Goal: Information Seeking & Learning: Learn about a topic

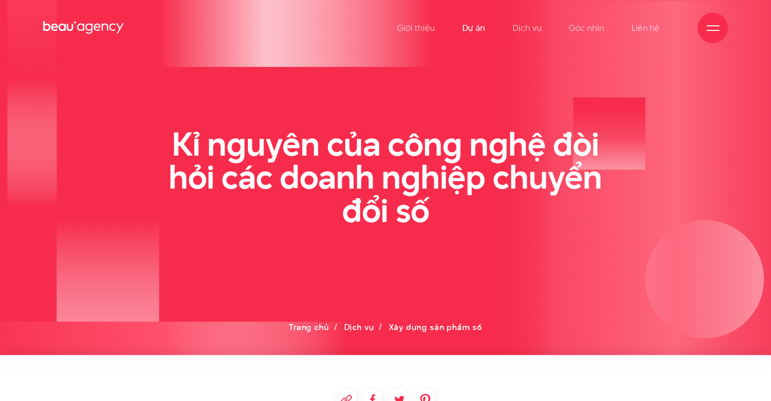
click at [480, 27] on link "Dự án" at bounding box center [473, 28] width 23 height 56
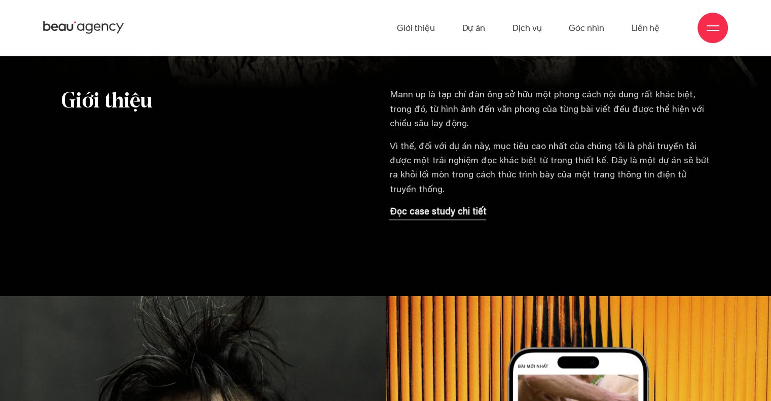
scroll to position [762, 0]
click at [448, 206] on p "Đọc case study chi tiết" at bounding box center [437, 213] width 97 height 14
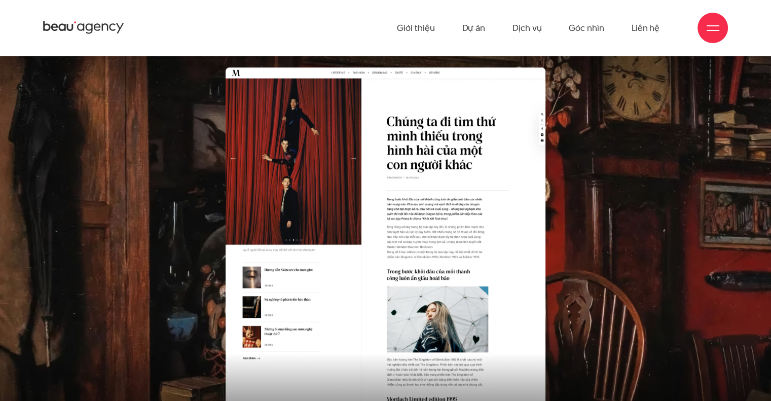
scroll to position [4320, 0]
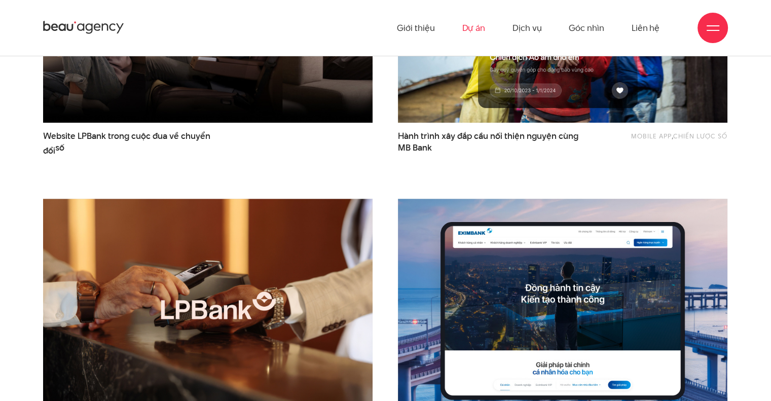
scroll to position [253, 0]
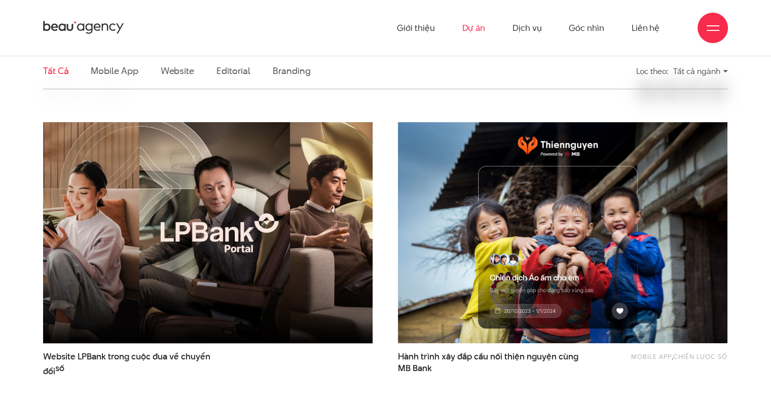
click at [227, 226] on img at bounding box center [208, 232] width 362 height 243
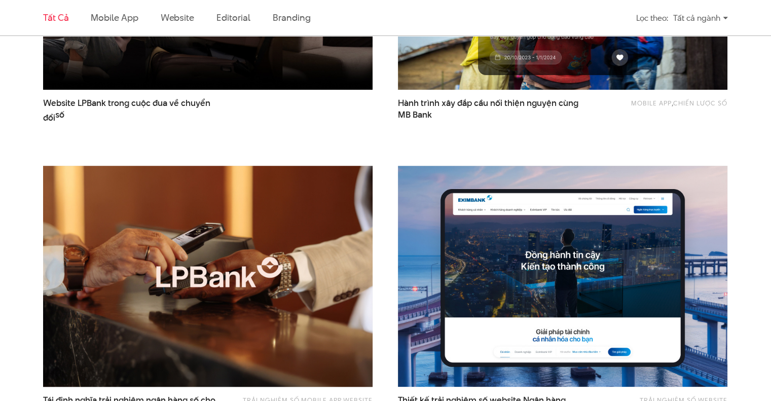
click at [229, 230] on img at bounding box center [208, 276] width 362 height 243
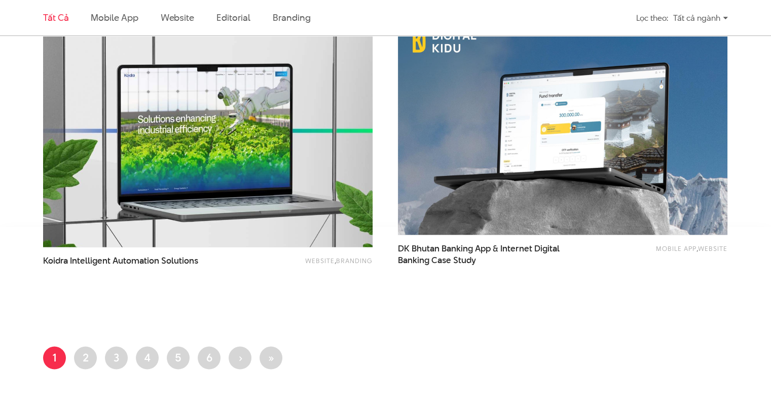
scroll to position [1858, 0]
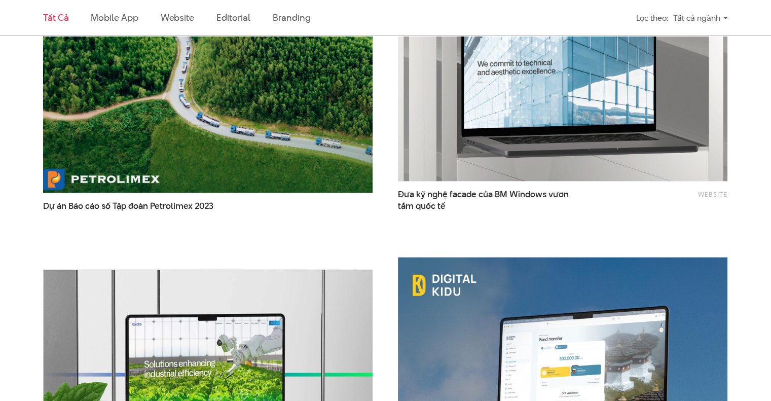
click at [188, 164] on img at bounding box center [208, 81] width 362 height 243
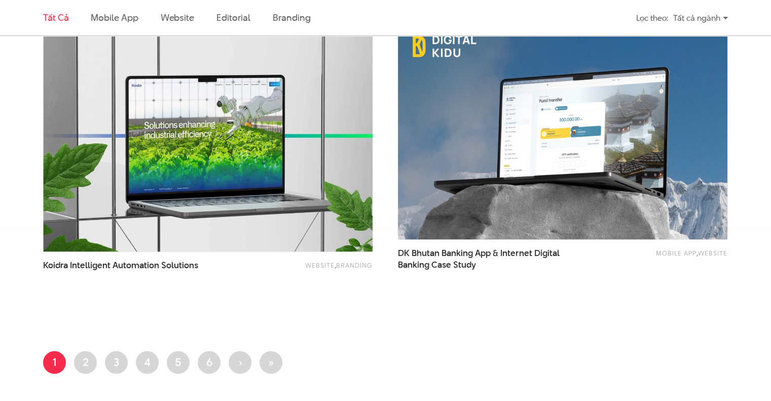
scroll to position [1943, 0]
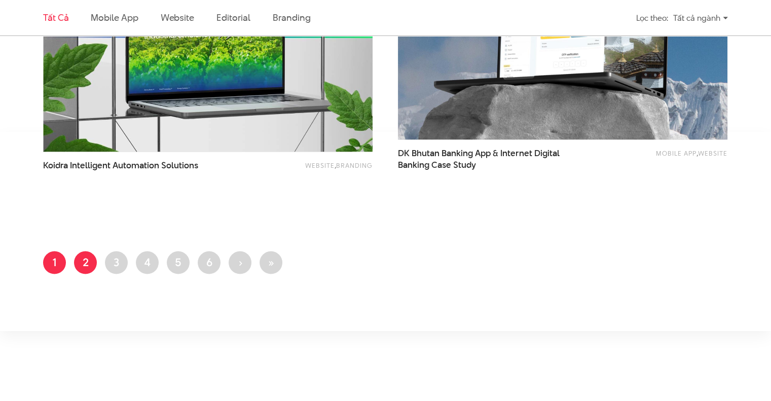
click at [83, 268] on link "Trang 2" at bounding box center [85, 262] width 23 height 23
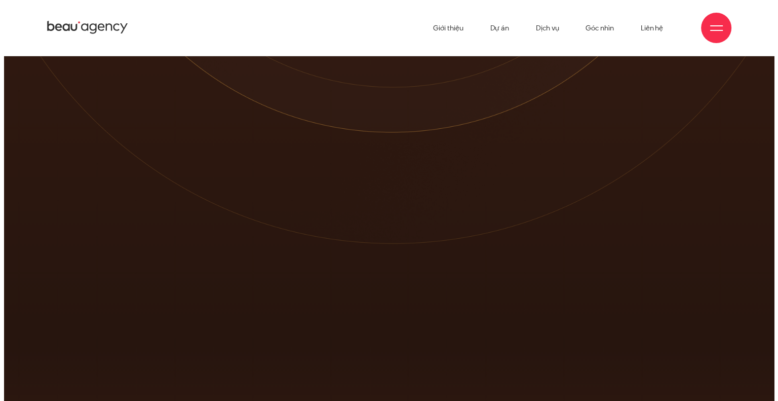
scroll to position [2, 0]
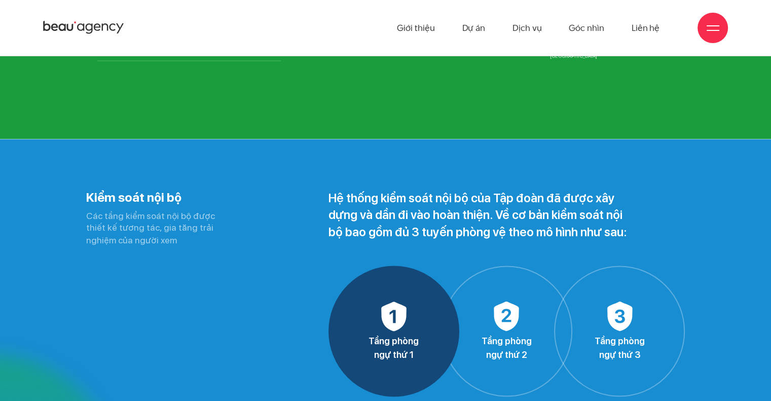
scroll to position [5532, 0]
